Goal: Obtain resource: Obtain resource

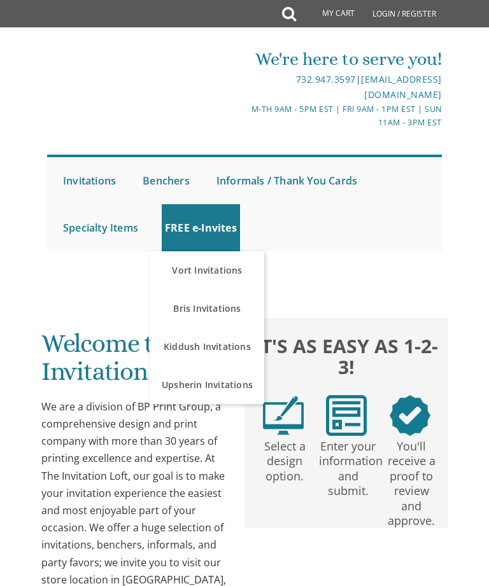
click at [204, 225] on link "FREE e-Invites" at bounding box center [201, 227] width 78 height 47
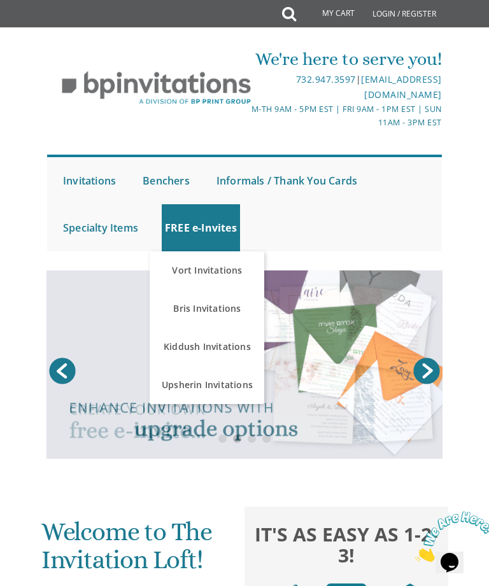
click at [219, 346] on link "Kiddush Invitations" at bounding box center [207, 347] width 115 height 38
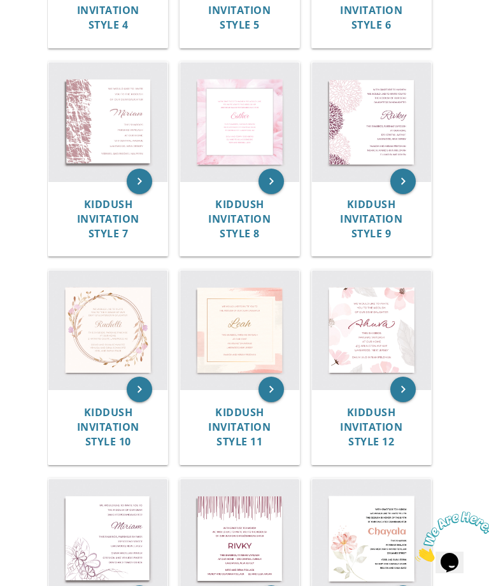
scroll to position [783, 0]
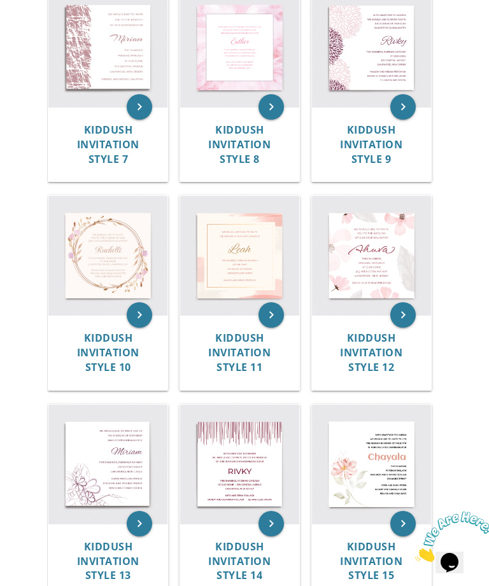
click at [251, 339] on span "Kiddush Invitation Style 11" at bounding box center [239, 352] width 62 height 43
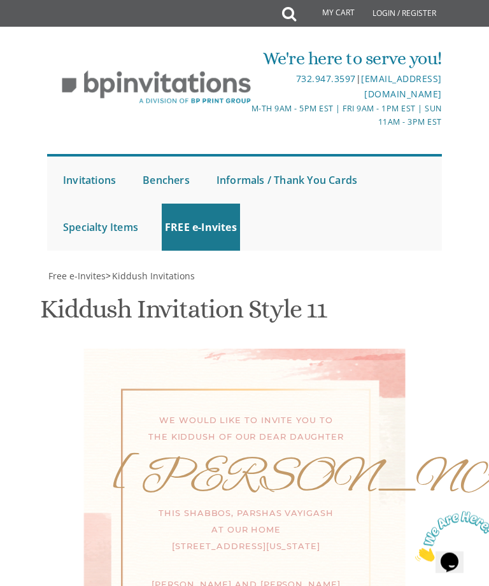
scroll to position [435, 0]
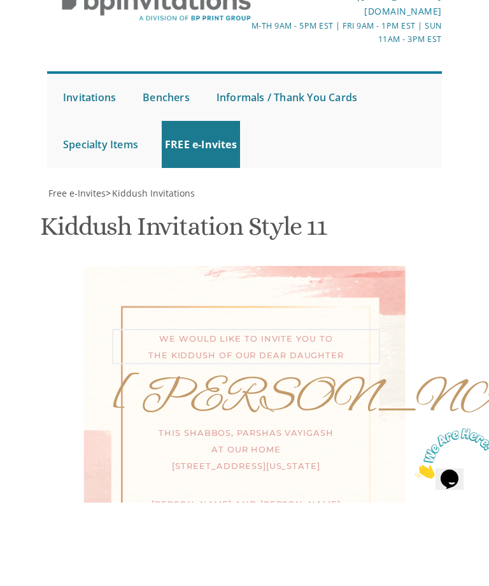
type textarea "We would like to invite you to the bas mitzvah of our dear daughter"
type textarea "L"
type textarea "r"
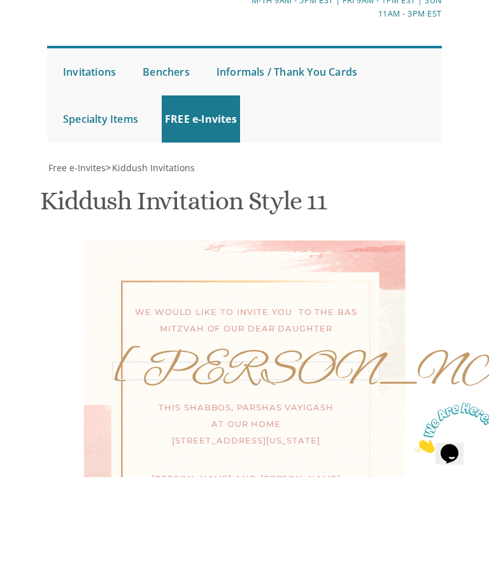
type textarea "Rochella"
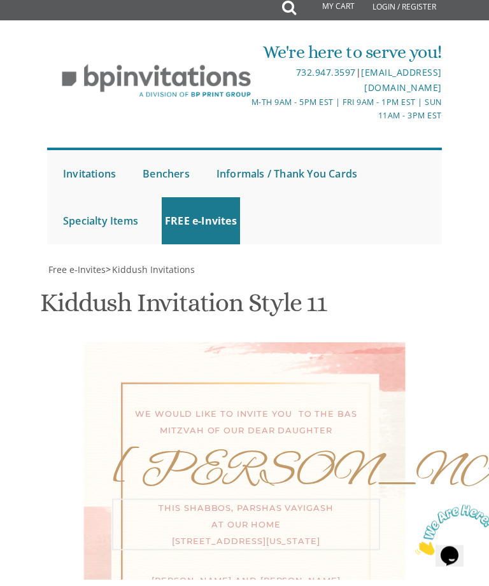
scroll to position [538, 0]
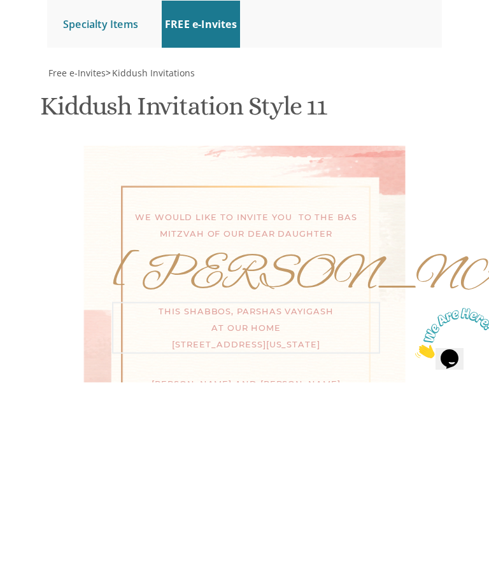
type textarea "This Sunday, at our home 10 BlueJay Way @3:00 pm."
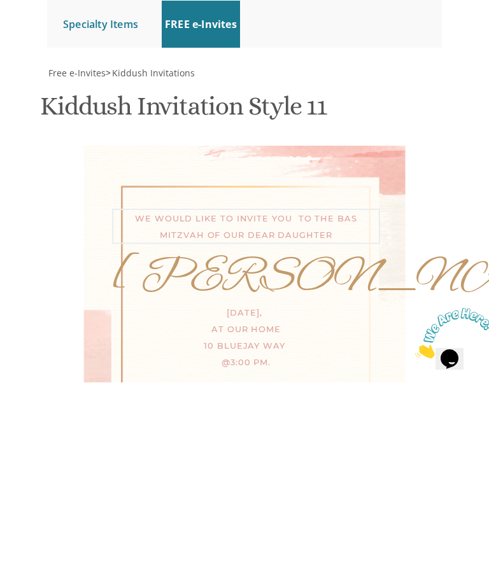
type textarea "We would like to invite you to the Bas Mitzvah of our dear daughter"
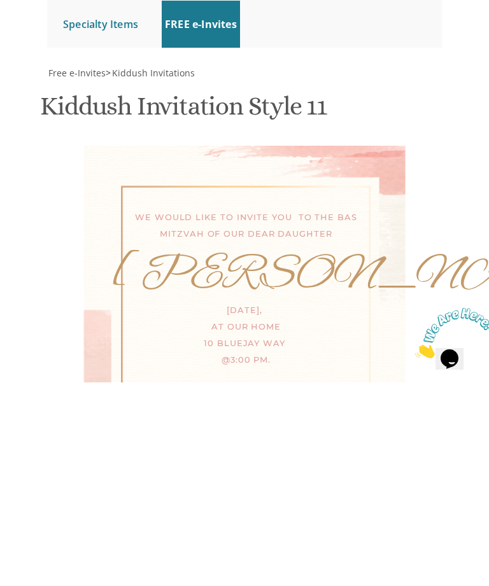
type textarea "Y"
type textarea "-The Zoldans-"
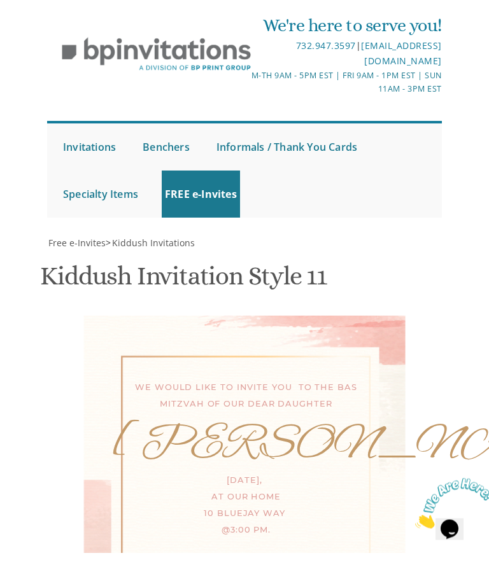
scroll to position [281, 0]
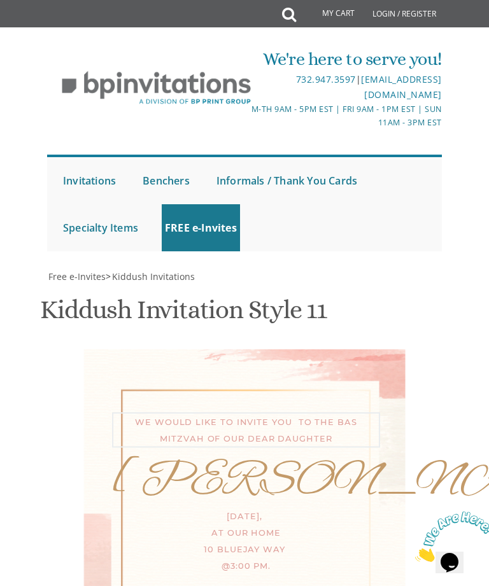
type textarea "We would like to invite you to the Bas Mitzvah of our dear daughter"
click at [377, 412] on div "We would like to invite you to the Bas Mitzvah of our dear daughter" at bounding box center [246, 429] width 268 height 35
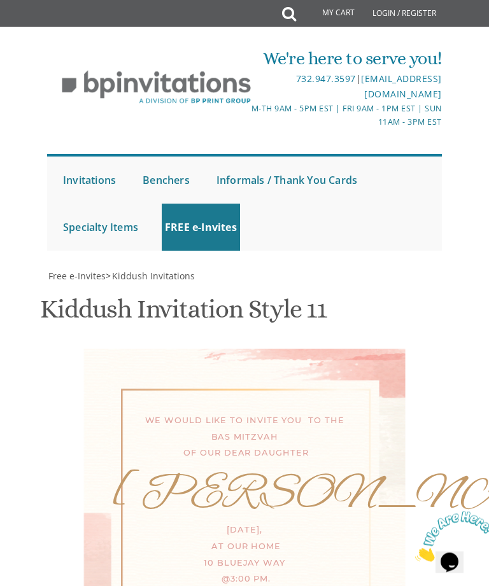
click at [334, 412] on div "We would like to invite you to the Bas Mitzvah of our dear daughter" at bounding box center [246, 436] width 268 height 49
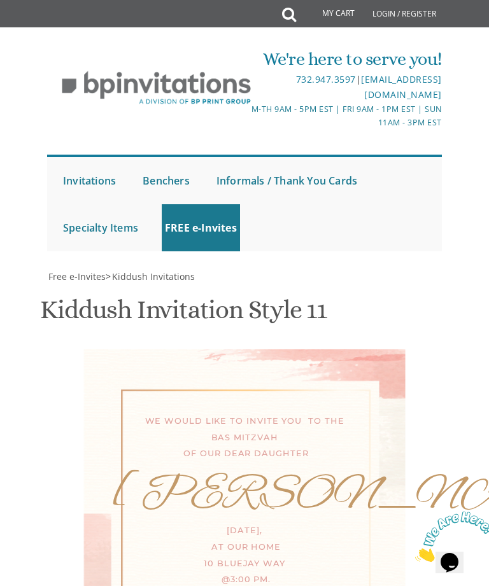
scroll to position [773, 0]
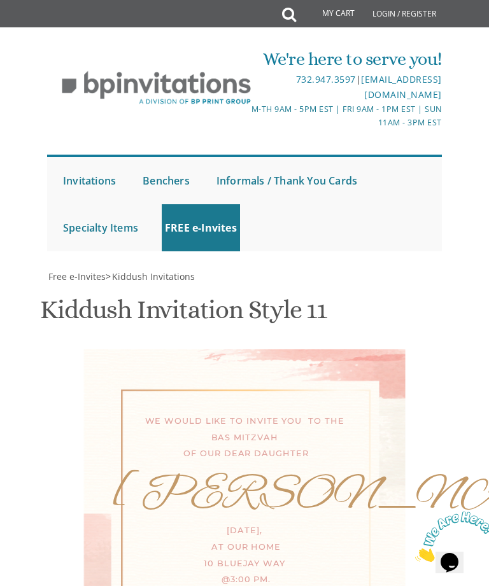
type input "Bat7walkenfeld@gmail.com"
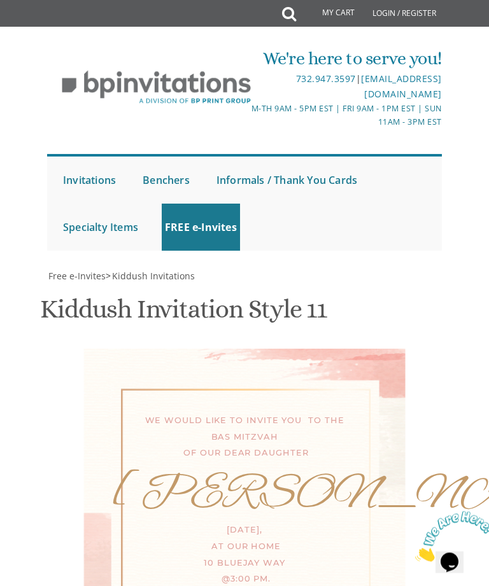
scroll to position [228, 0]
